Goal: Task Accomplishment & Management: Manage account settings

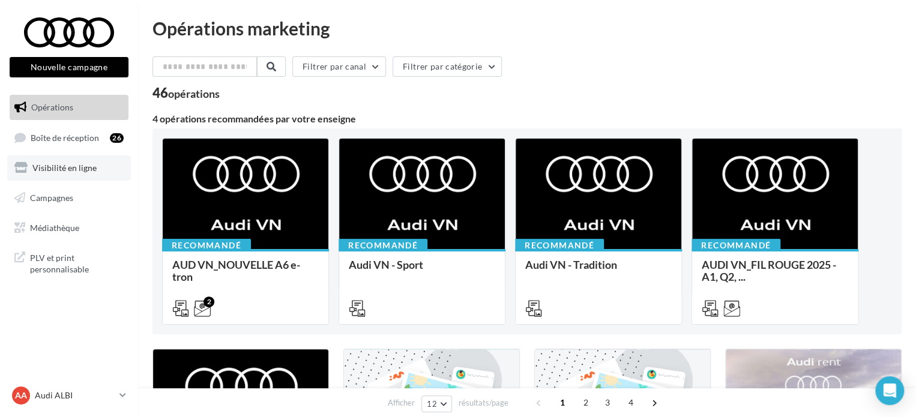
click at [48, 172] on span "Visibilité en ligne" at bounding box center [64, 168] width 64 height 10
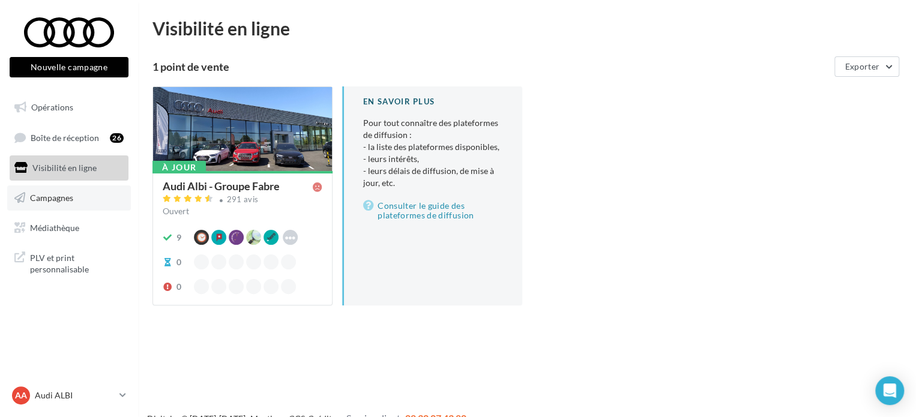
click at [53, 194] on span "Campagnes" at bounding box center [51, 198] width 43 height 10
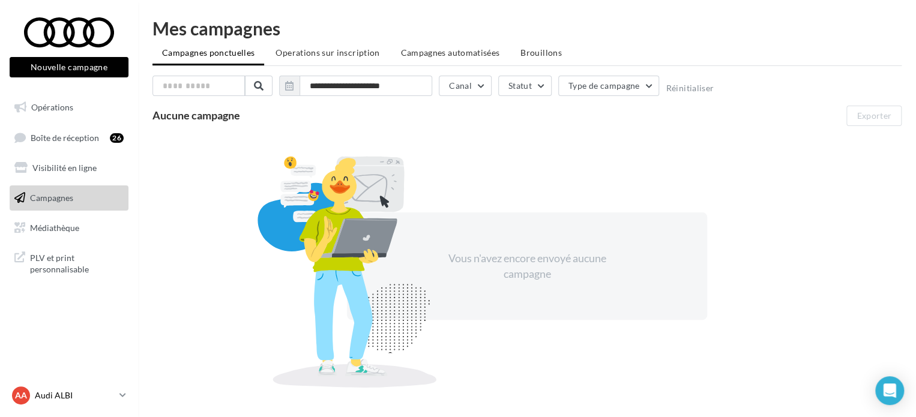
click at [47, 396] on p "Audi ALBI" at bounding box center [75, 396] width 80 height 12
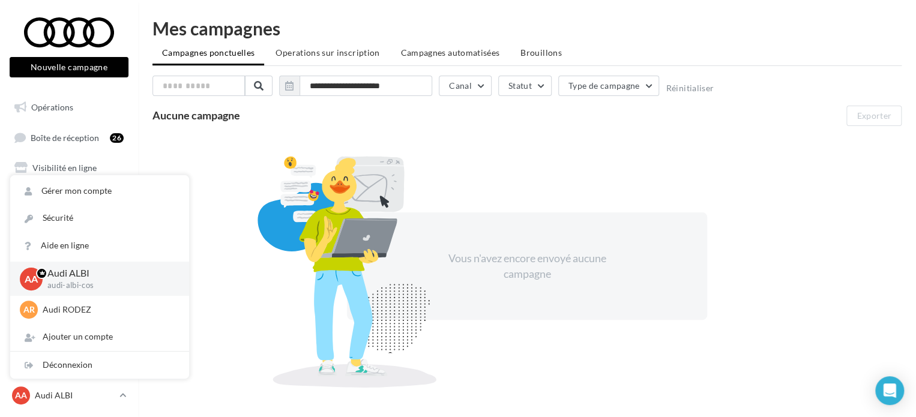
click at [217, 257] on div "Vous n'avez encore envoyé aucune campagne" at bounding box center [526, 266] width 749 height 261
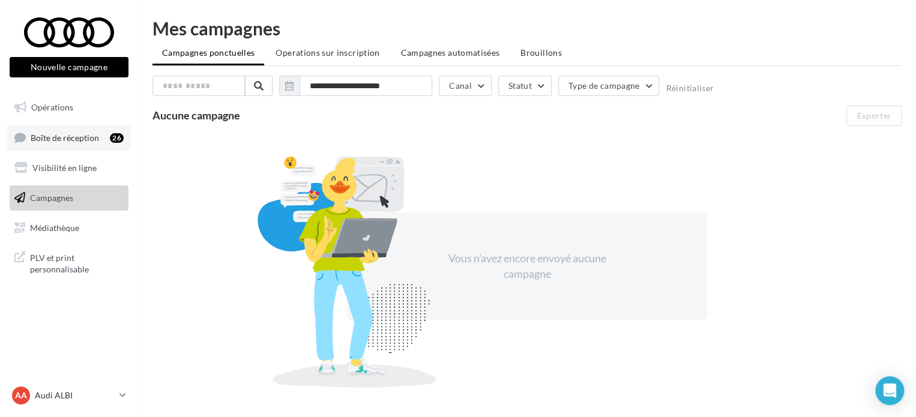
click at [61, 141] on span "Boîte de réception" at bounding box center [65, 137] width 68 height 10
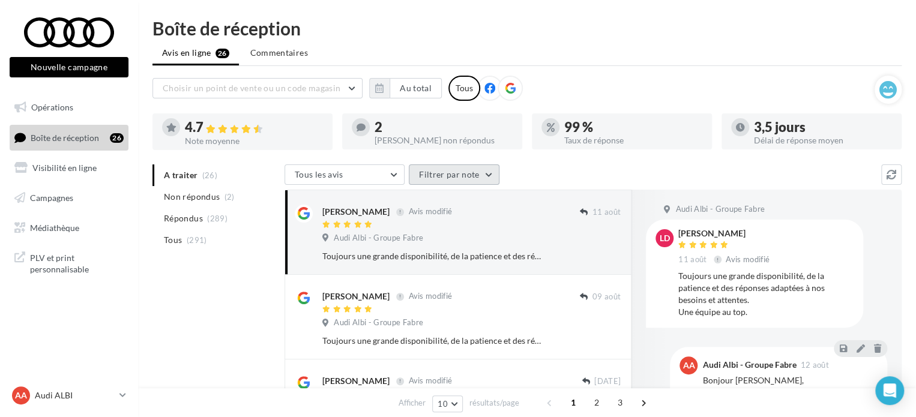
click at [430, 172] on button "Filtrer par note" at bounding box center [454, 174] width 91 height 20
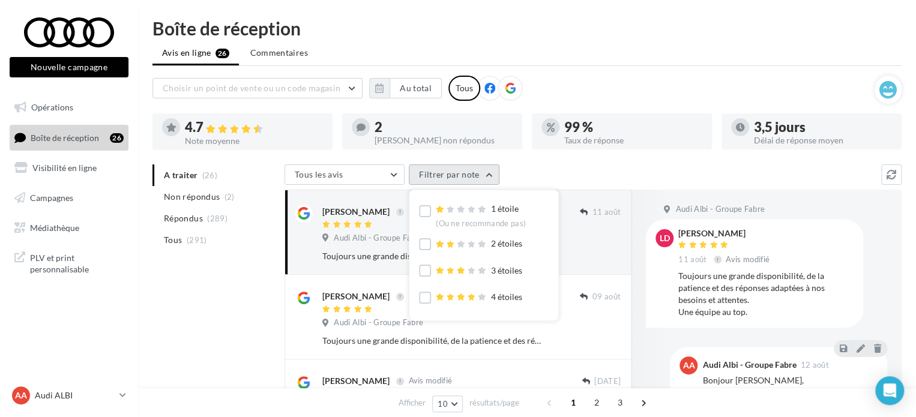
scroll to position [36, 0]
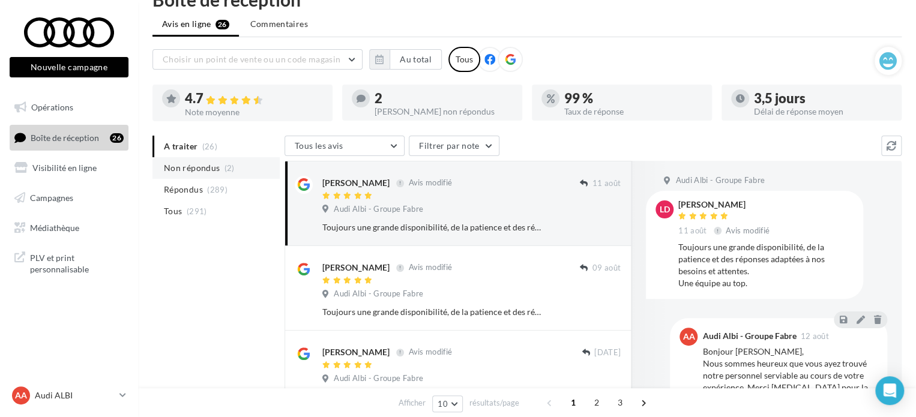
scroll to position [0, 0]
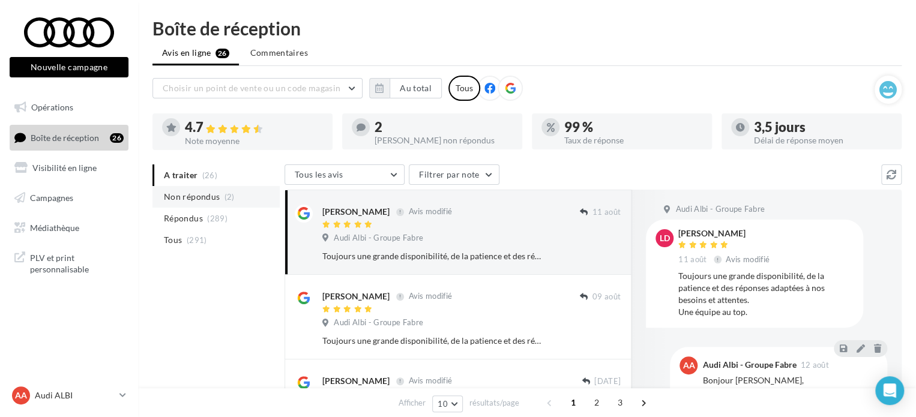
click at [211, 199] on span "Non répondus" at bounding box center [192, 197] width 56 height 12
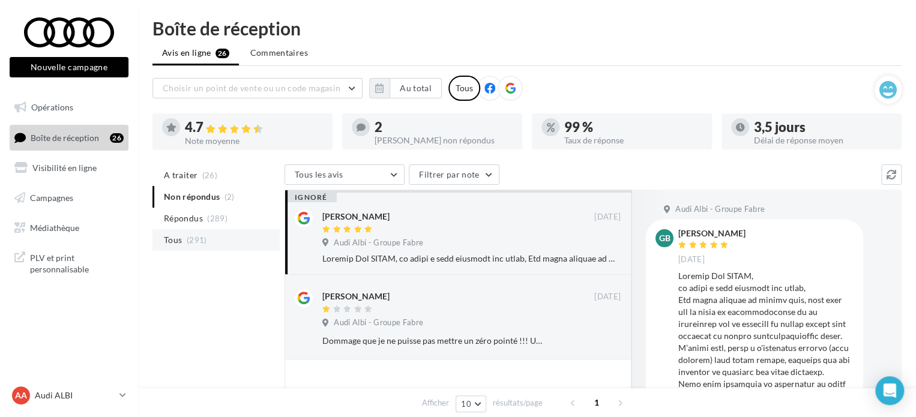
click at [182, 242] on li "Tous (291)" at bounding box center [215, 240] width 127 height 22
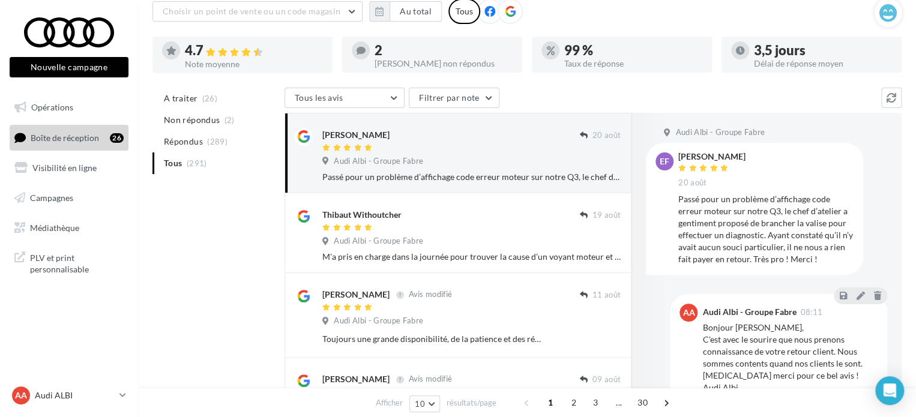
scroll to position [56, 0]
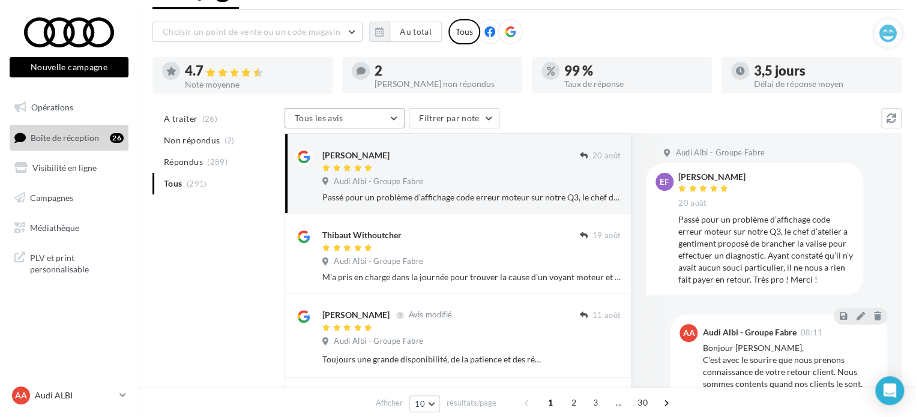
click at [381, 110] on button "Tous les avis" at bounding box center [345, 118] width 120 height 20
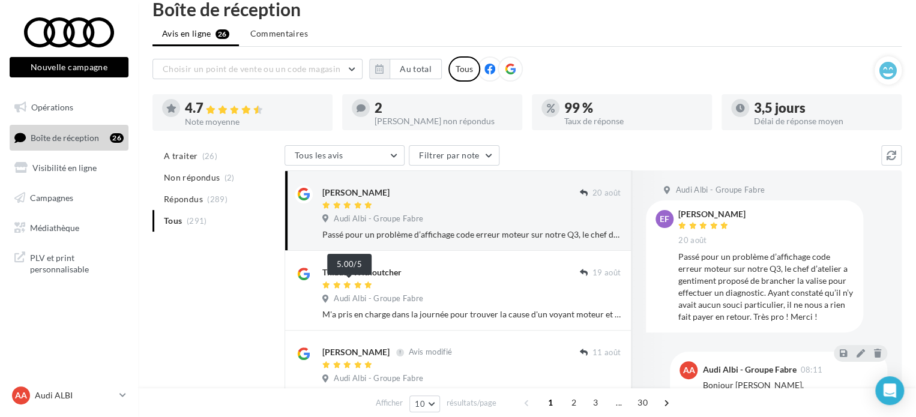
scroll to position [0, 0]
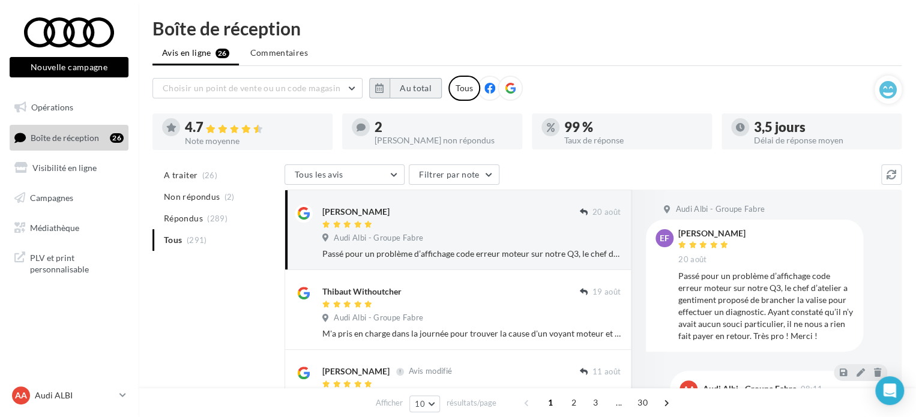
click at [410, 91] on button "Au total" at bounding box center [416, 88] width 52 height 20
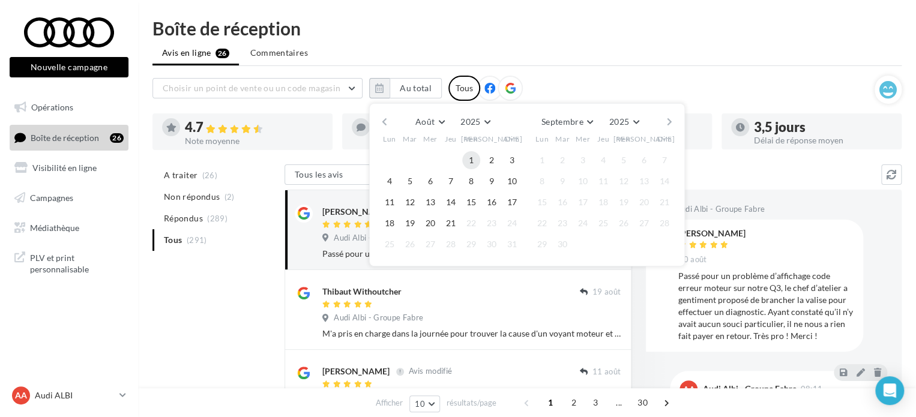
click at [478, 158] on button "1" at bounding box center [471, 160] width 18 height 18
click at [445, 224] on button "21" at bounding box center [451, 223] width 18 height 18
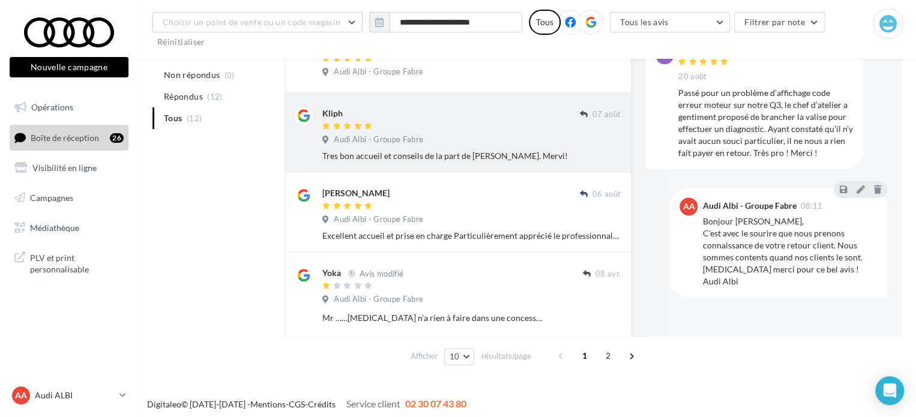
scroll to position [668, 0]
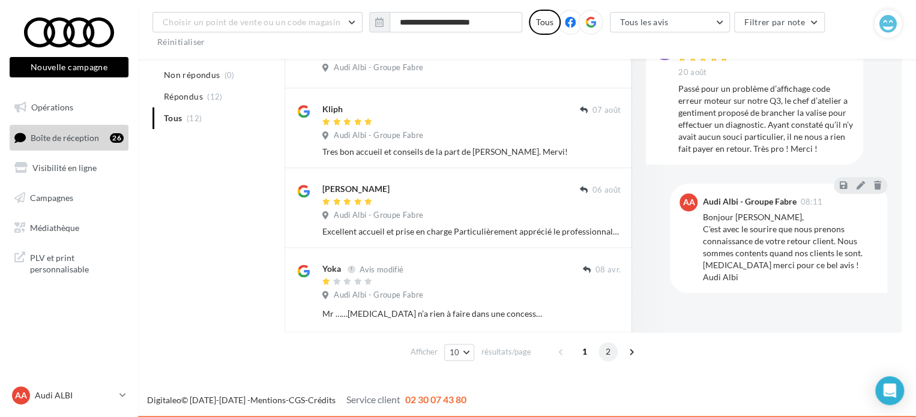
click at [604, 352] on span "2" at bounding box center [607, 351] width 19 height 19
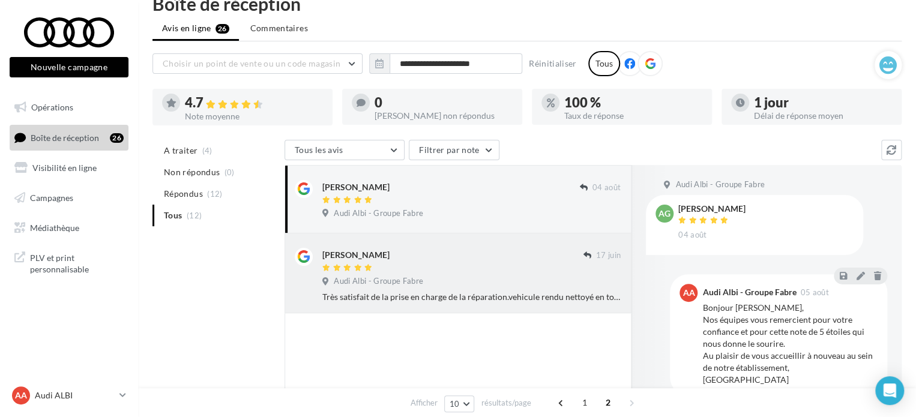
scroll to position [0, 0]
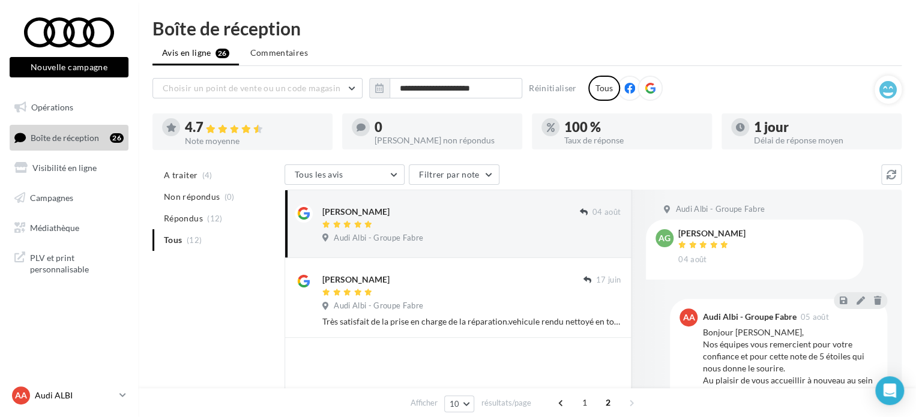
click at [50, 397] on p "Audi ALBI" at bounding box center [75, 396] width 80 height 12
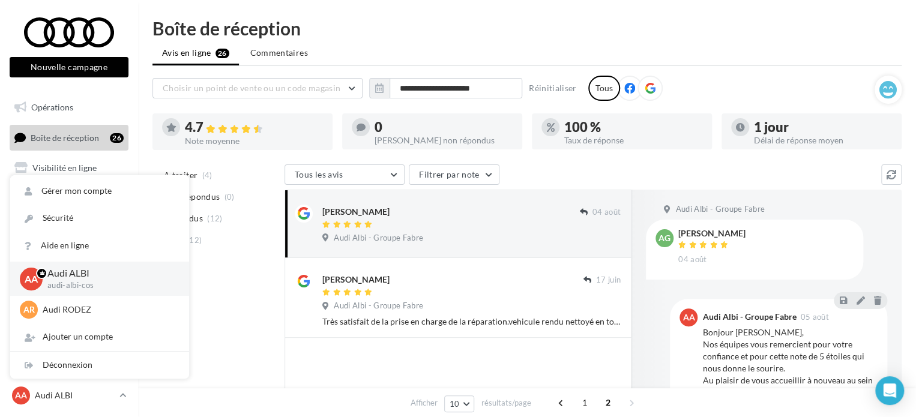
click at [264, 347] on div "A traiter (4) Non répondus (0) Répondus (12) Tous (12) Tous les avis Tous les a…" at bounding box center [526, 369] width 749 height 410
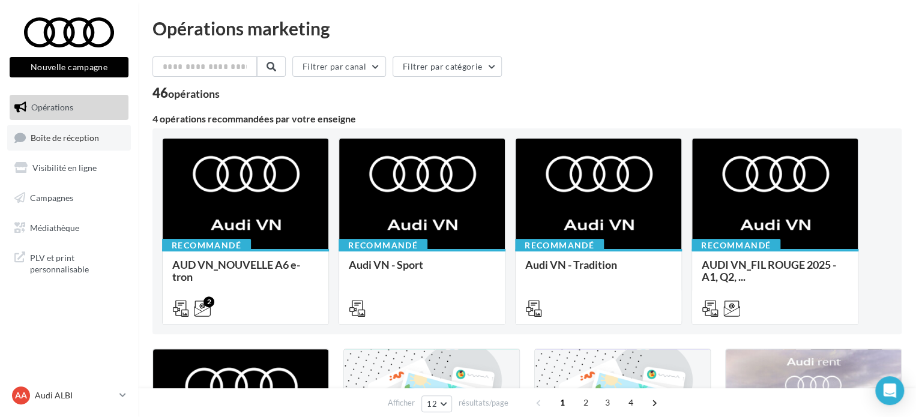
click at [66, 139] on span "Boîte de réception" at bounding box center [65, 137] width 68 height 10
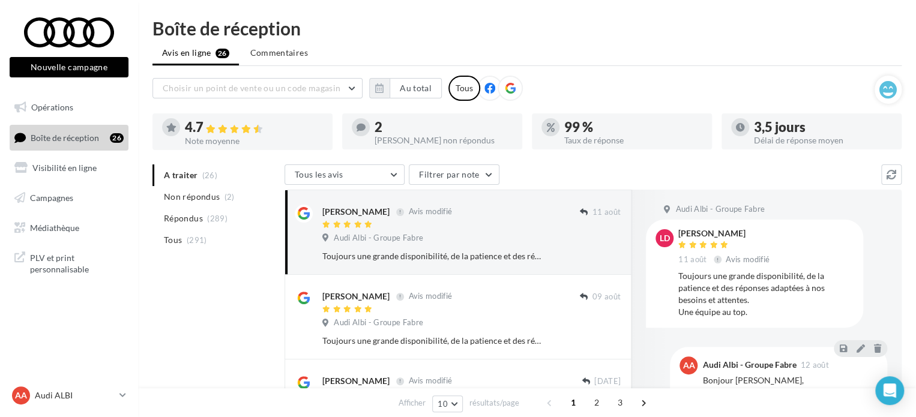
click at [60, 417] on div "AA Audi ALBI audi-albi-cos" at bounding box center [69, 400] width 138 height 33
click at [55, 402] on div "AA Audi ALBI audi-albi-cos" at bounding box center [63, 396] width 103 height 18
